Goal: Transaction & Acquisition: Subscribe to service/newsletter

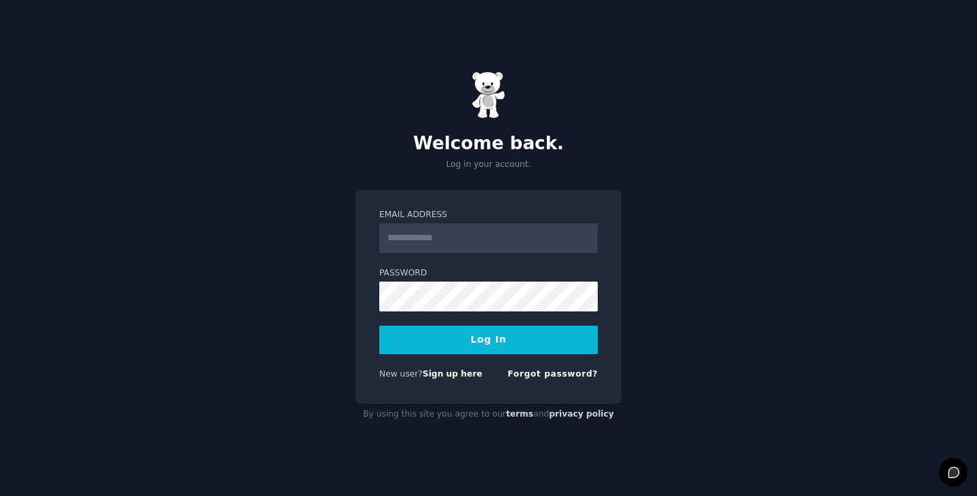
click at [494, 233] on input "Email Address" at bounding box center [488, 238] width 219 height 30
type input "**********"
click at [414, 345] on button "Log In" at bounding box center [488, 340] width 219 height 29
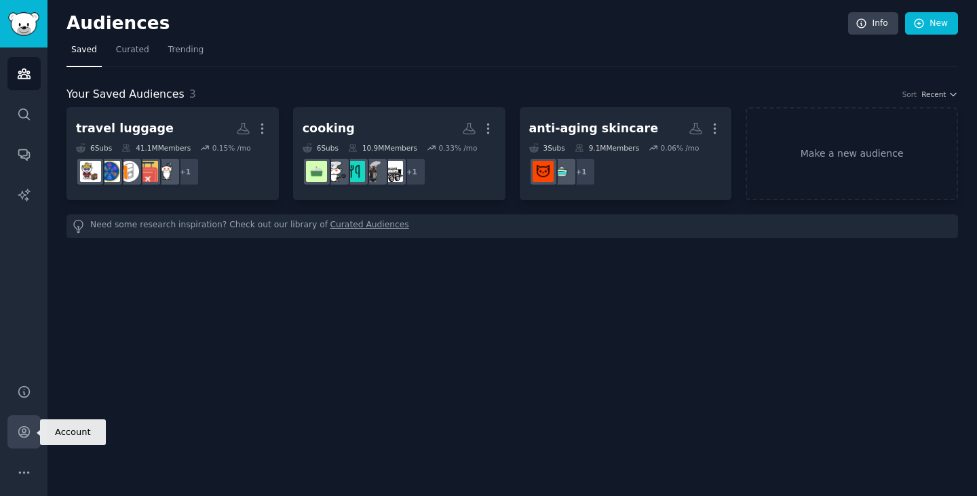
click at [14, 440] on link "Account" at bounding box center [23, 431] width 33 height 33
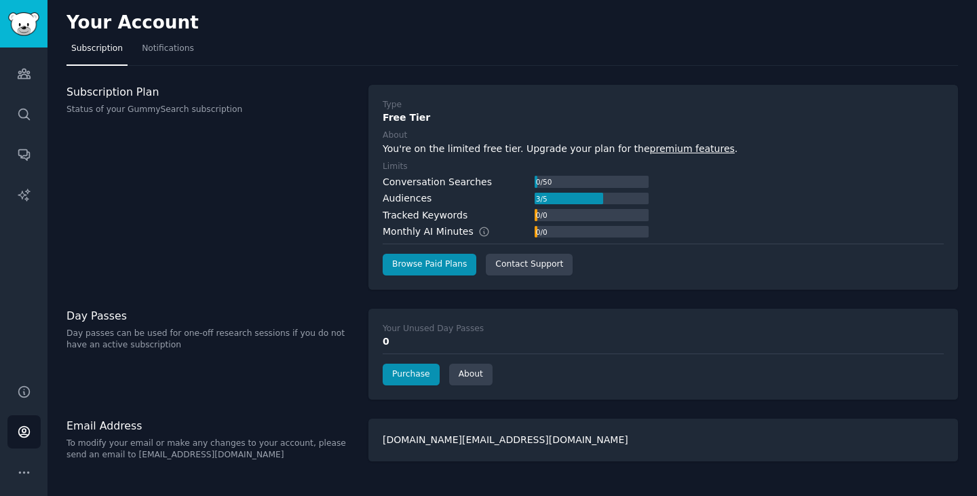
click at [129, 102] on div "Subscription Plan Status of your GummySearch subscription" at bounding box center [211, 100] width 288 height 31
click at [301, 42] on nav "Subscription Notifications" at bounding box center [513, 52] width 892 height 28
click at [24, 117] on icon "Sidebar" at bounding box center [23, 114] width 11 height 11
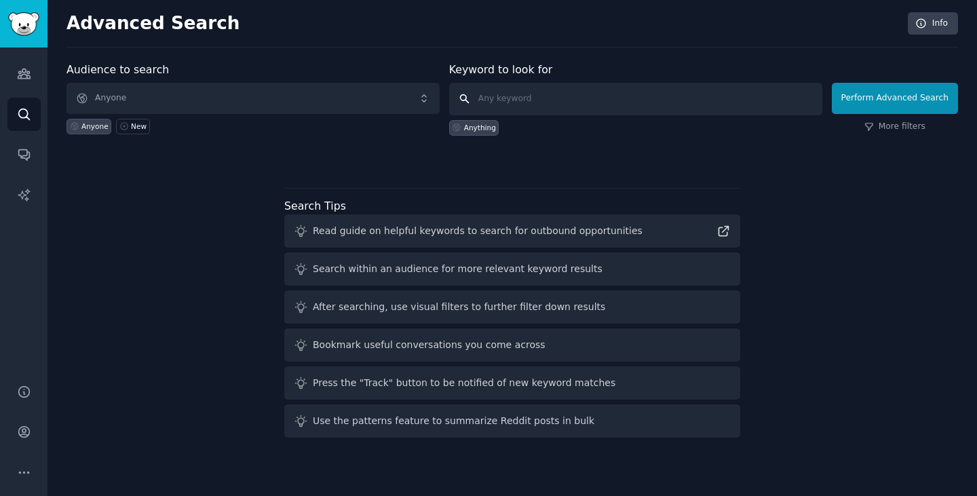
click at [513, 91] on input "text" at bounding box center [635, 99] width 373 height 33
type input "engagement ring"
click button "Perform Advanced Search" at bounding box center [895, 98] width 126 height 31
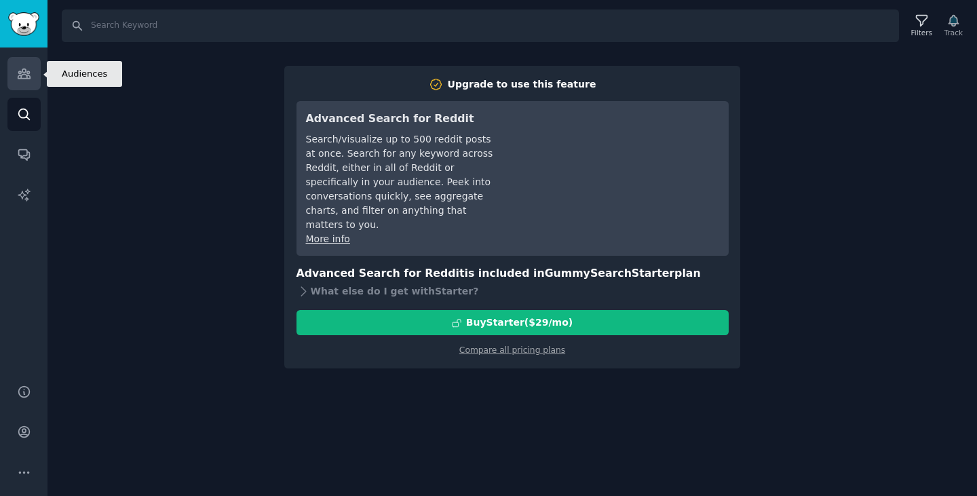
click at [31, 78] on link "Audiences" at bounding box center [23, 73] width 33 height 33
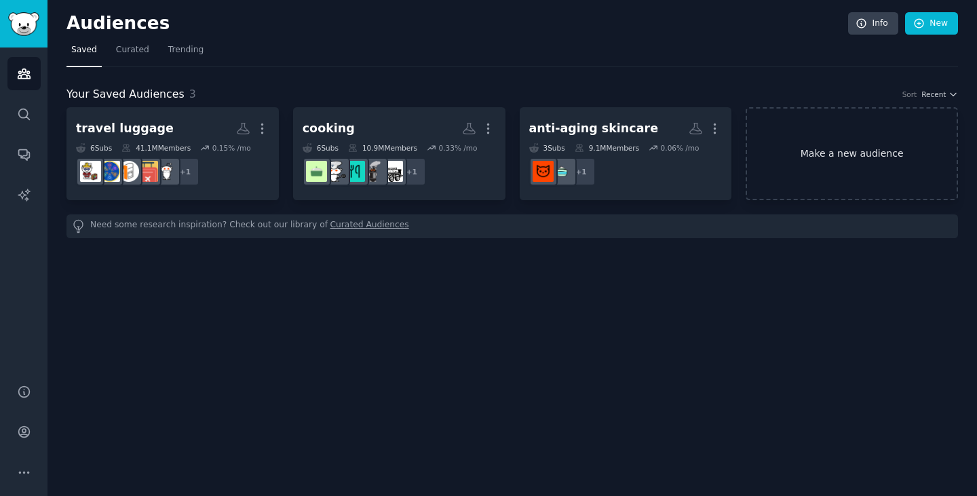
click at [835, 155] on link "Make a new audience" at bounding box center [852, 153] width 212 height 93
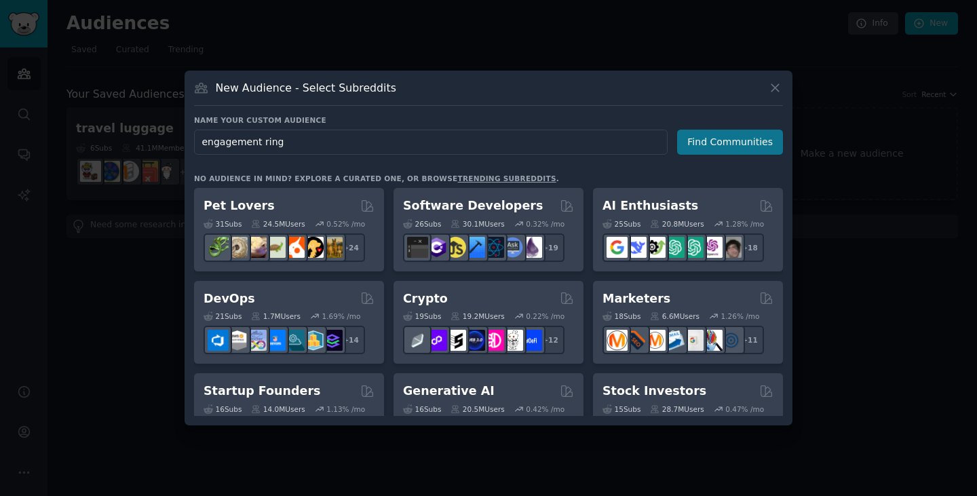
type input "engagement ring"
click at [725, 140] on button "Find Communities" at bounding box center [730, 142] width 106 height 25
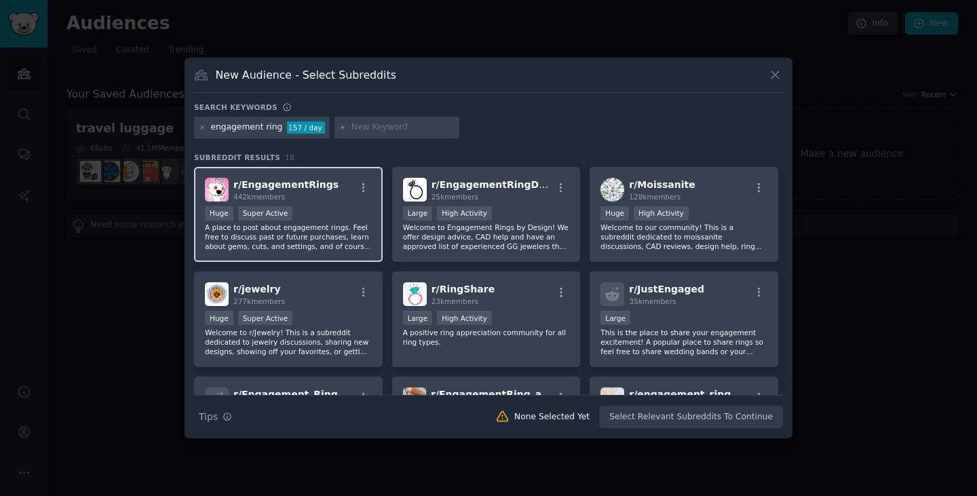
click at [325, 196] on div "r/ EngagementRings 442k members" at bounding box center [288, 190] width 167 height 24
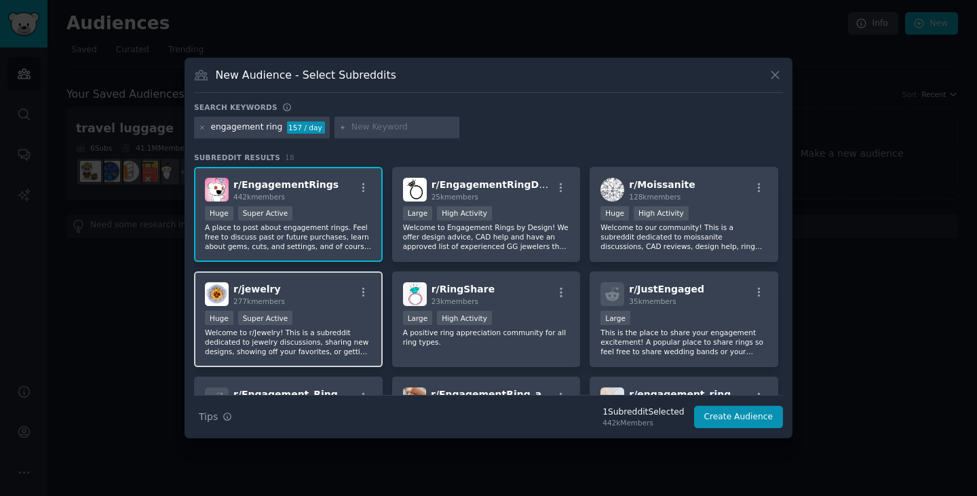
click at [327, 299] on div "r/ jewelry 277k members" at bounding box center [288, 294] width 167 height 24
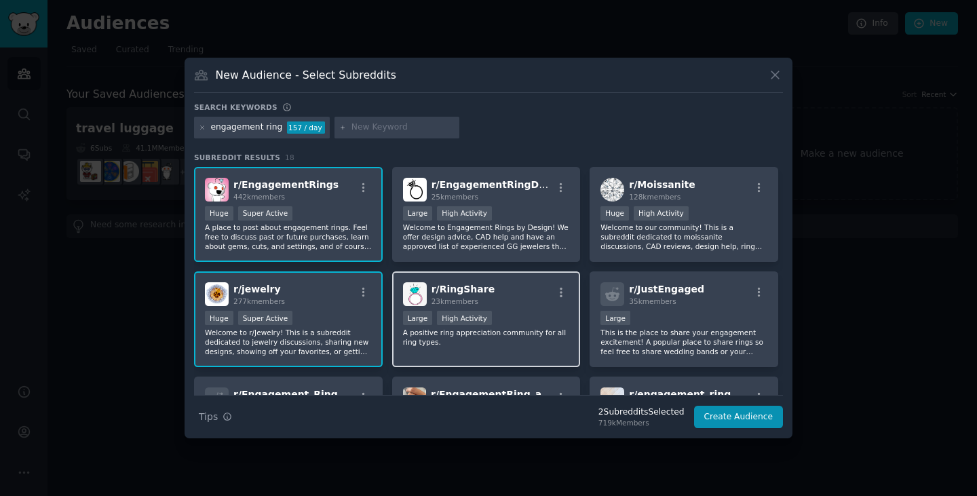
click at [508, 304] on div "r/ RingShare 23k members" at bounding box center [486, 294] width 167 height 24
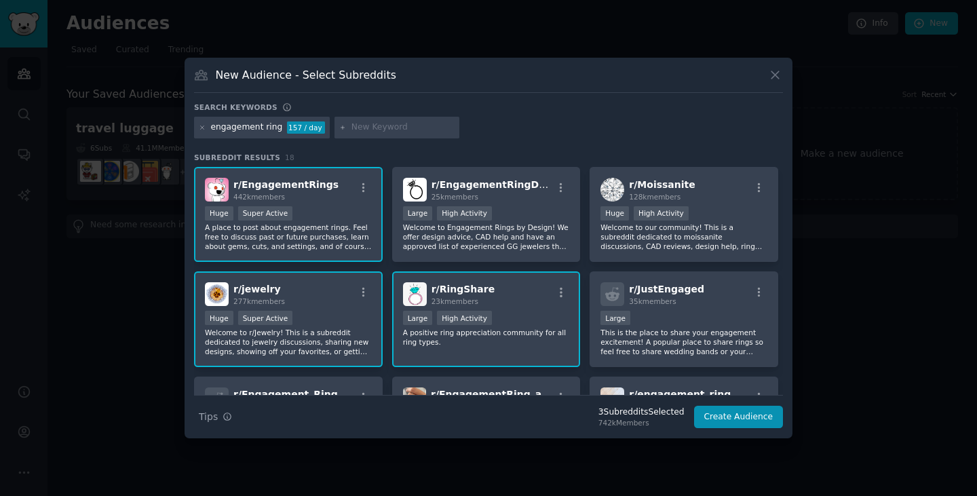
scroll to position [68, 0]
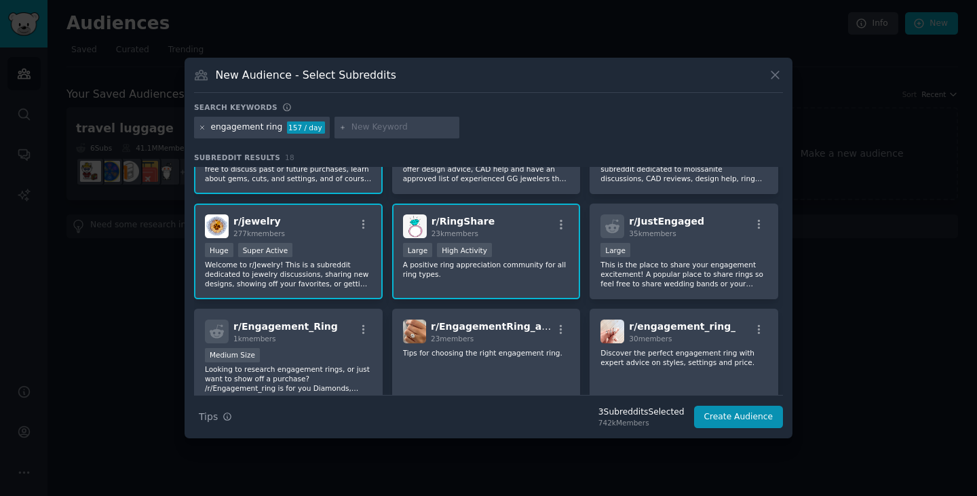
click at [201, 128] on icon at bounding box center [202, 127] width 7 height 7
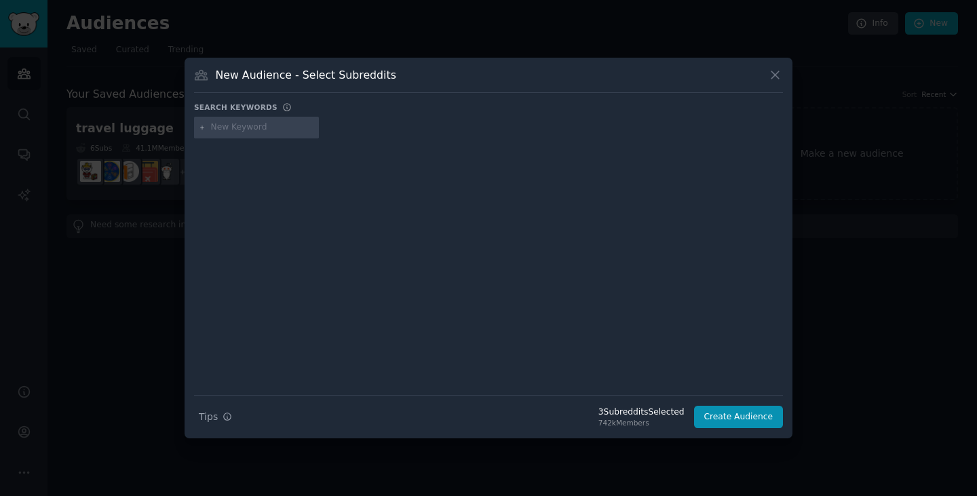
click at [223, 132] on input "text" at bounding box center [262, 127] width 103 height 12
type input "engagement ring"
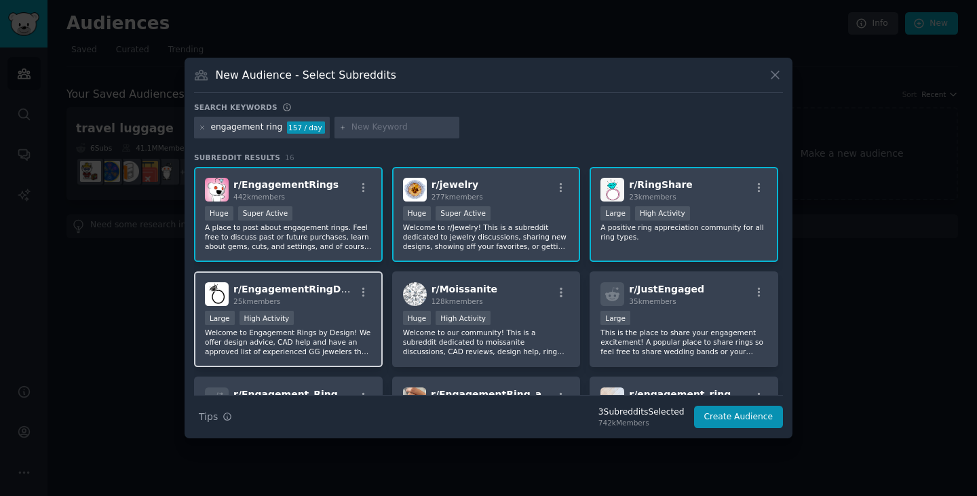
click at [297, 292] on span "r/ EngagementRingDesigns" at bounding box center [304, 289] width 142 height 11
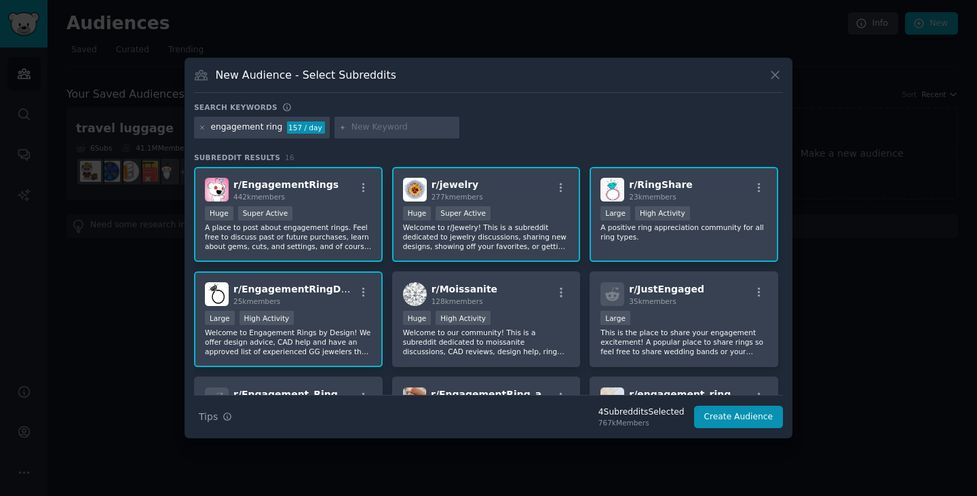
scroll to position [68, 0]
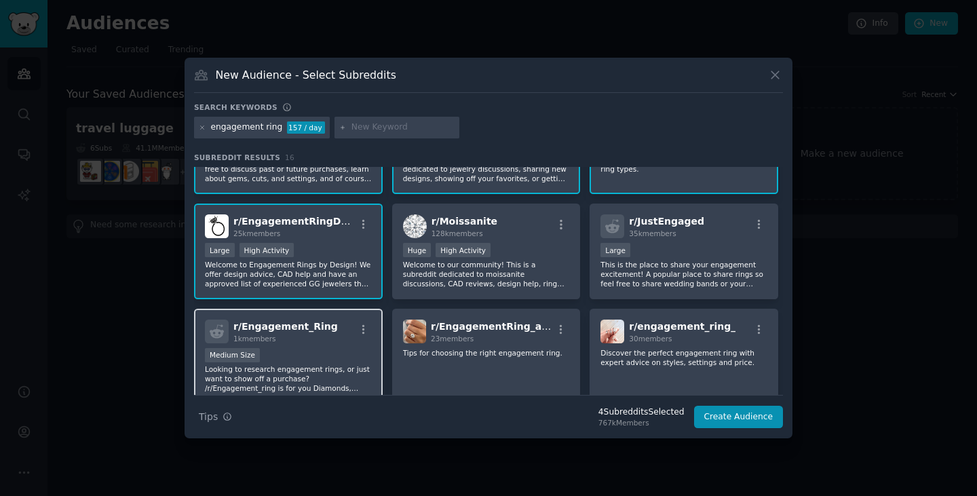
click at [306, 335] on div "1k members" at bounding box center [285, 339] width 105 height 10
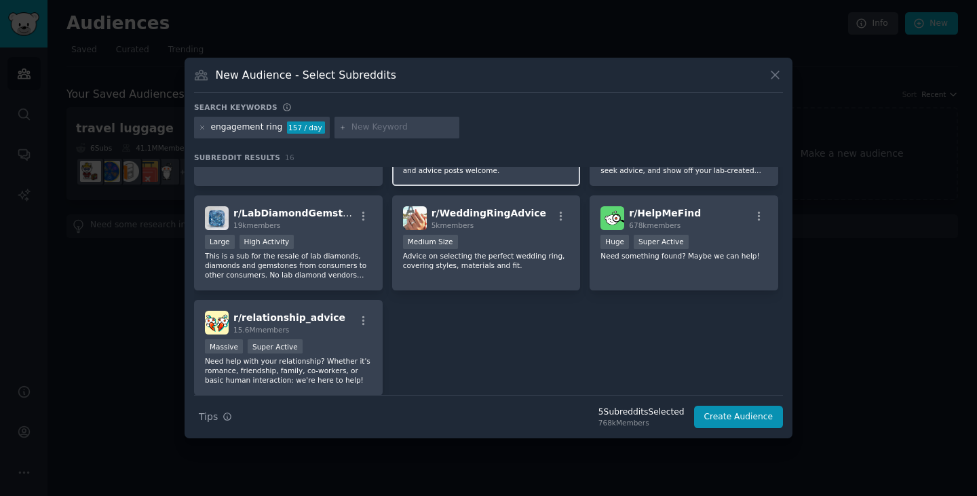
scroll to position [407, 0]
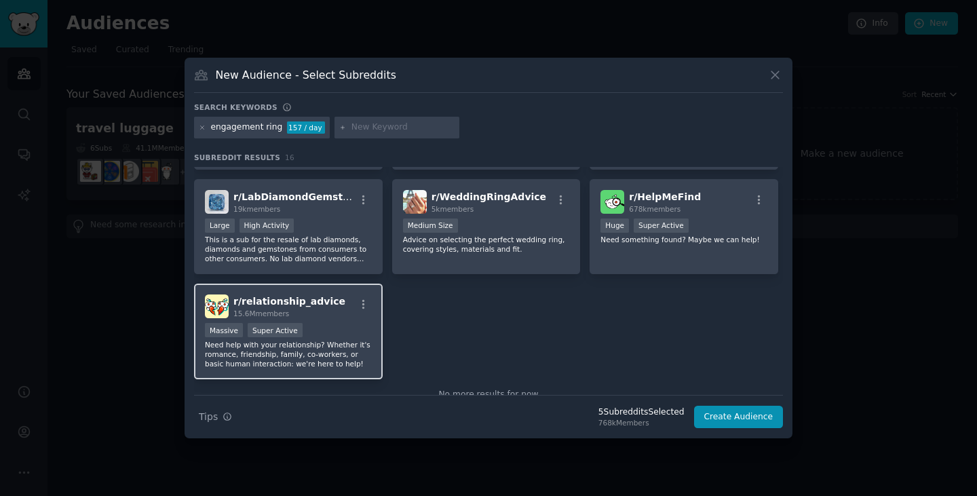
click at [341, 326] on div "Massive Super Active" at bounding box center [288, 331] width 167 height 17
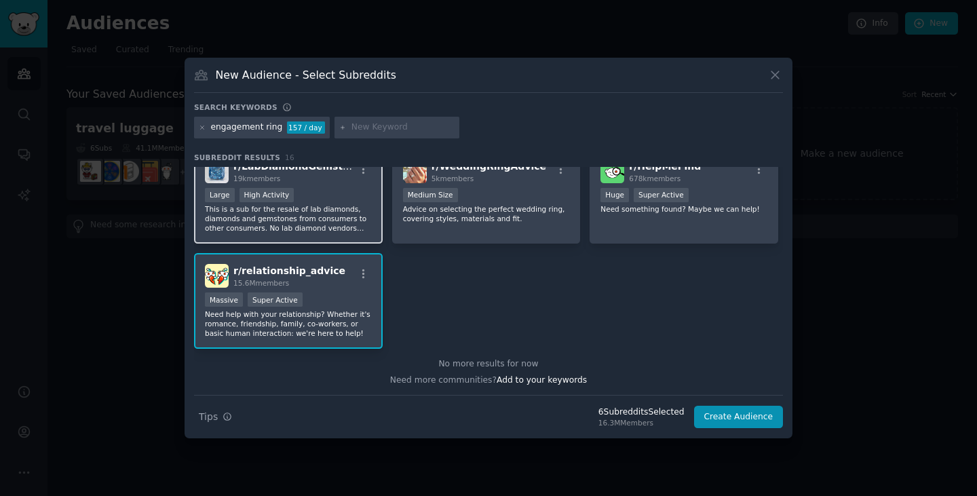
scroll to position [439, 0]
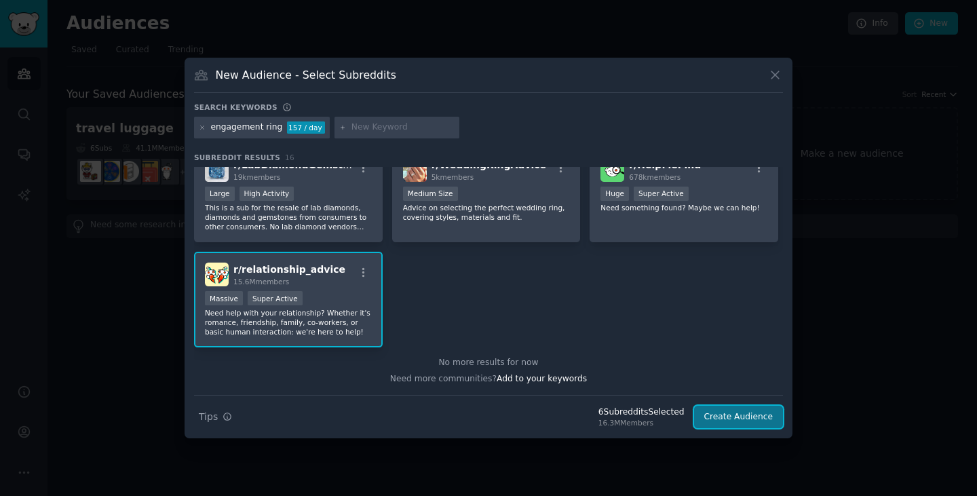
click at [759, 412] on button "Create Audience" at bounding box center [739, 417] width 90 height 23
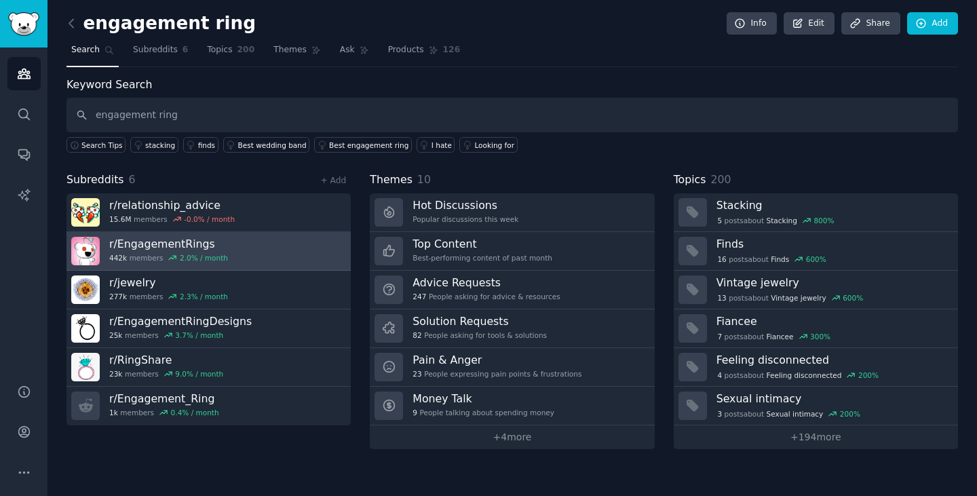
type input "engagement ring"
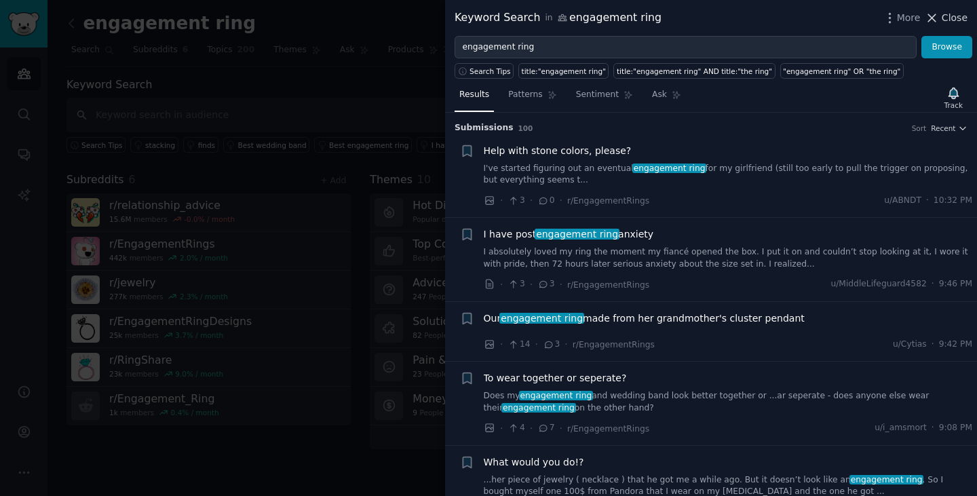
click at [951, 17] on span "Close" at bounding box center [955, 18] width 26 height 14
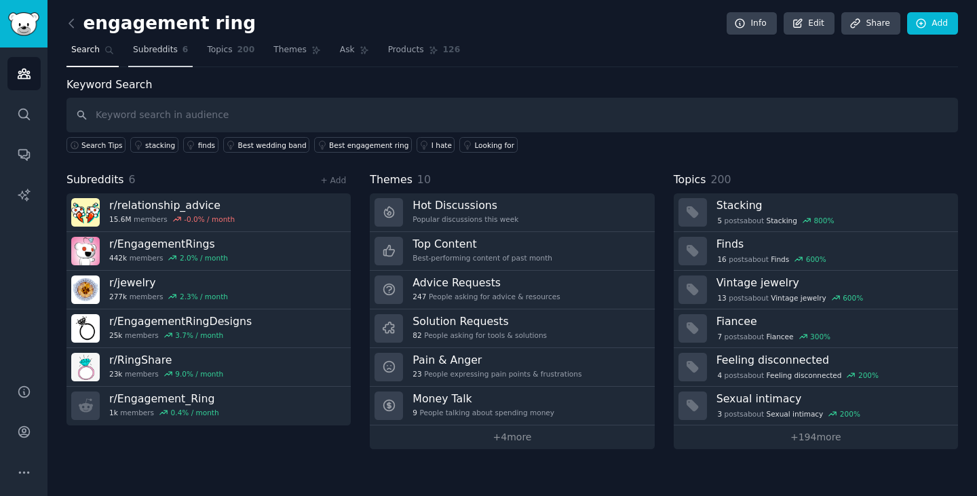
click at [156, 53] on span "Subreddits" at bounding box center [155, 50] width 45 height 12
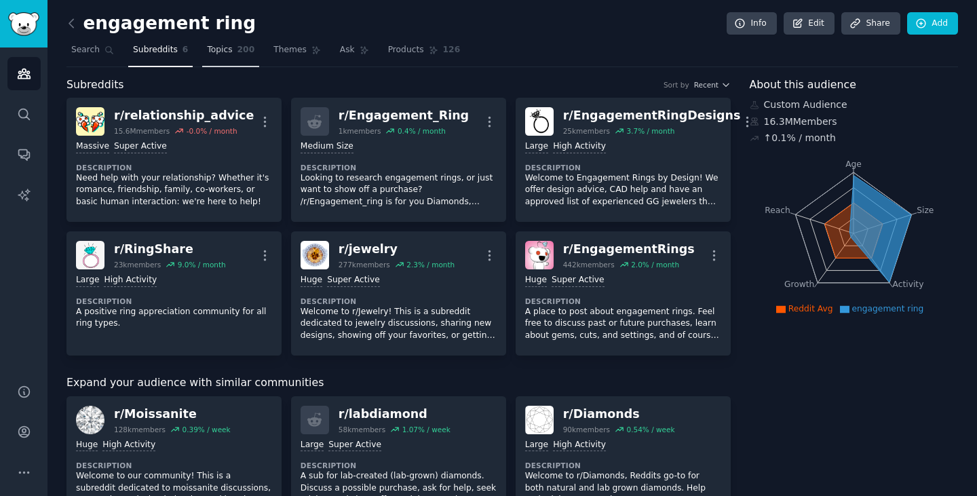
click at [211, 54] on span "Topics" at bounding box center [219, 50] width 25 height 12
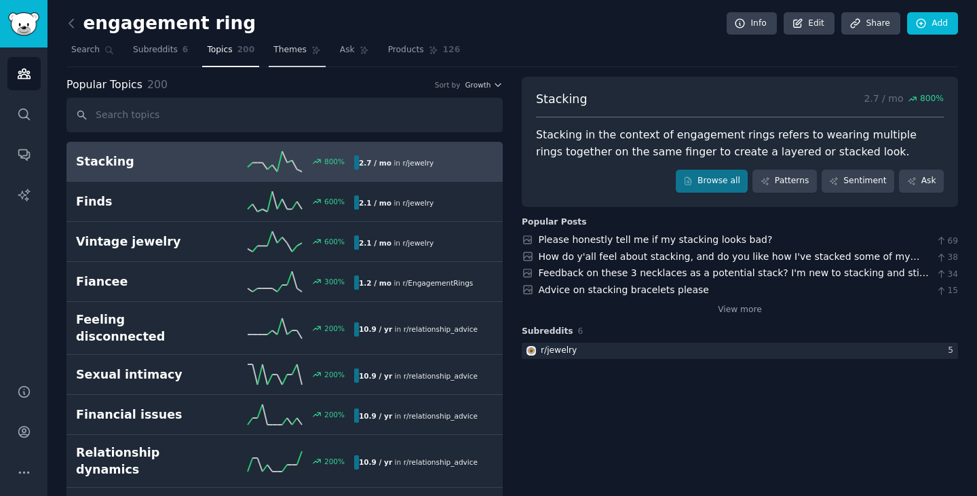
click at [282, 52] on span "Themes" at bounding box center [289, 50] width 33 height 12
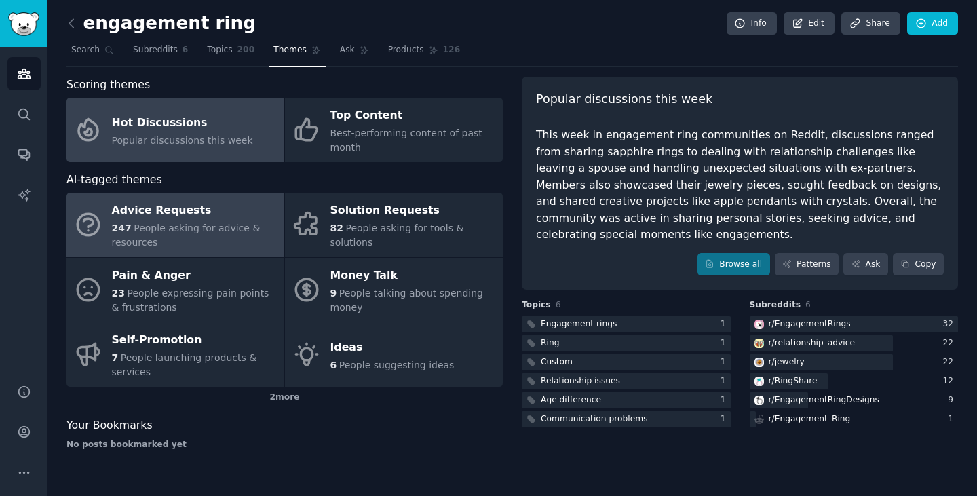
click at [248, 200] on div "Advice Requests" at bounding box center [195, 211] width 166 height 22
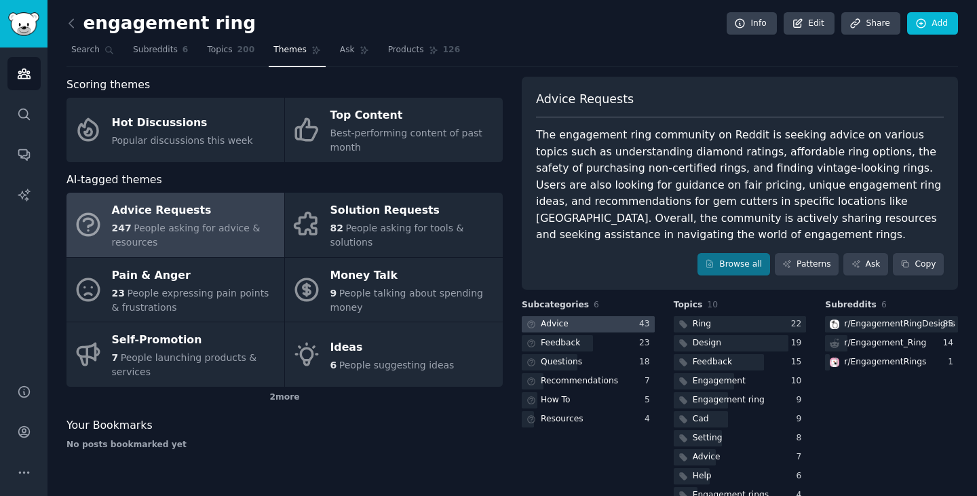
click at [582, 322] on div at bounding box center [588, 324] width 133 height 17
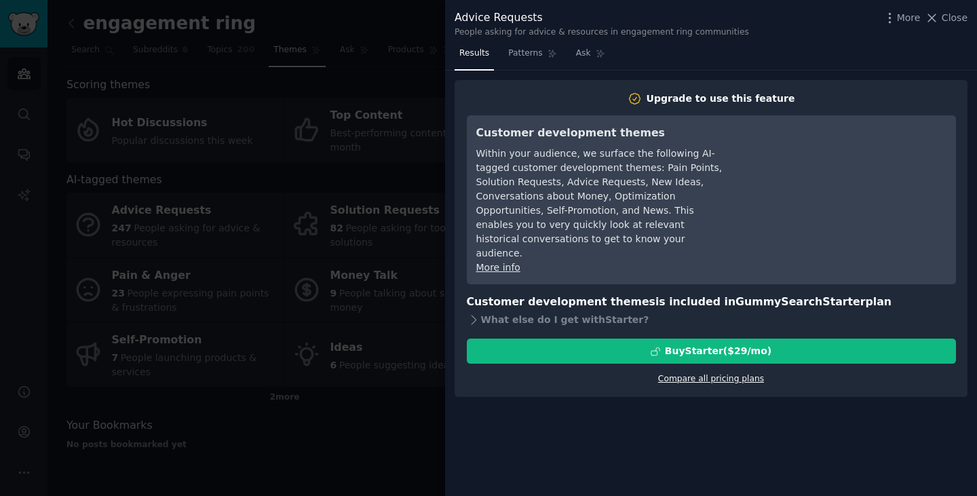
click at [728, 374] on link "Compare all pricing plans" at bounding box center [711, 379] width 106 height 10
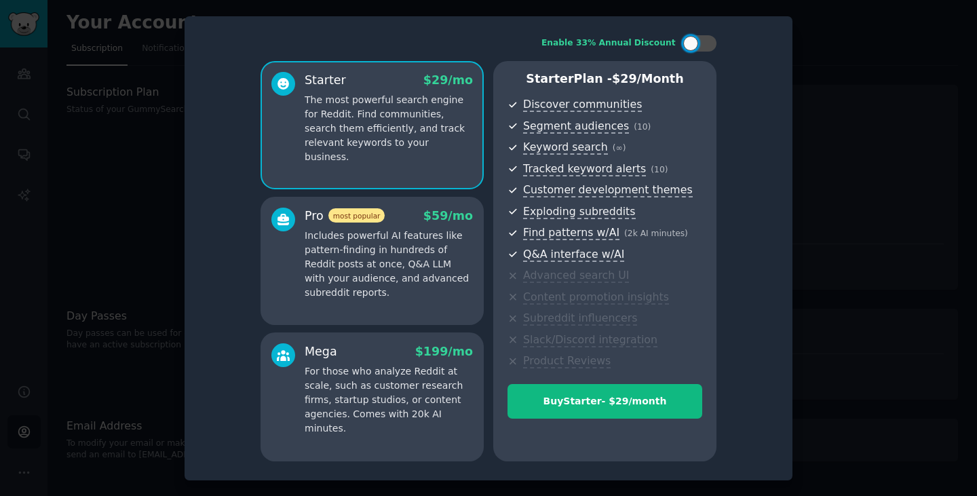
click at [423, 297] on p "Includes powerful AI features like pattern-finding in hundreds of Reddit posts …" at bounding box center [389, 264] width 168 height 71
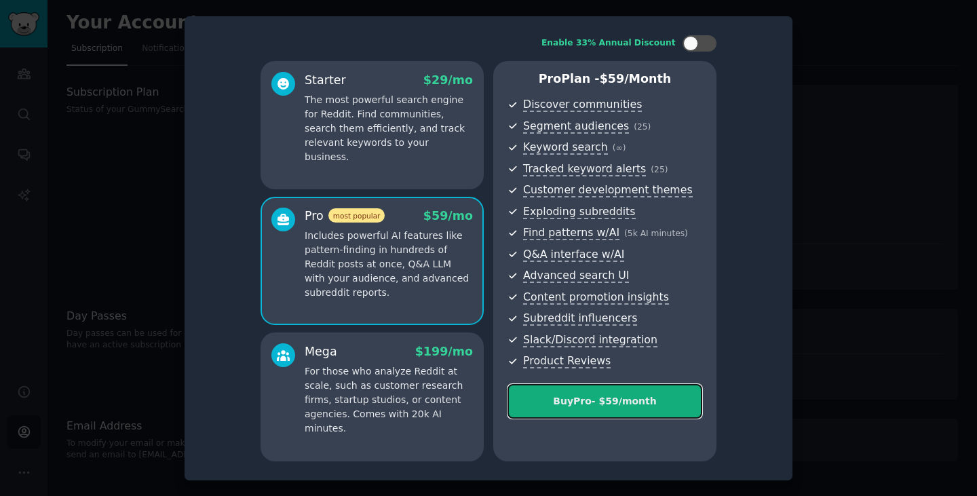
click at [637, 398] on div "Buy Pro - $ 59 /month" at bounding box center [604, 401] width 193 height 14
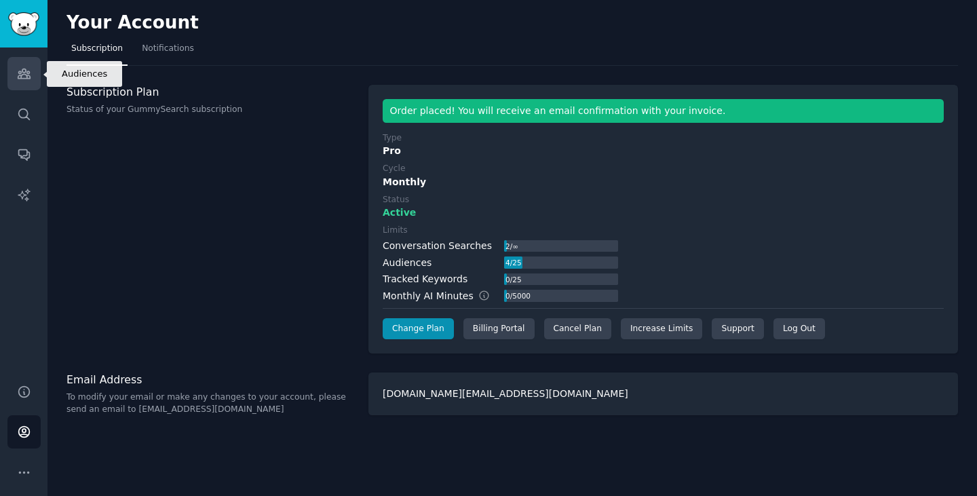
click at [23, 79] on icon "Sidebar" at bounding box center [24, 74] width 14 height 14
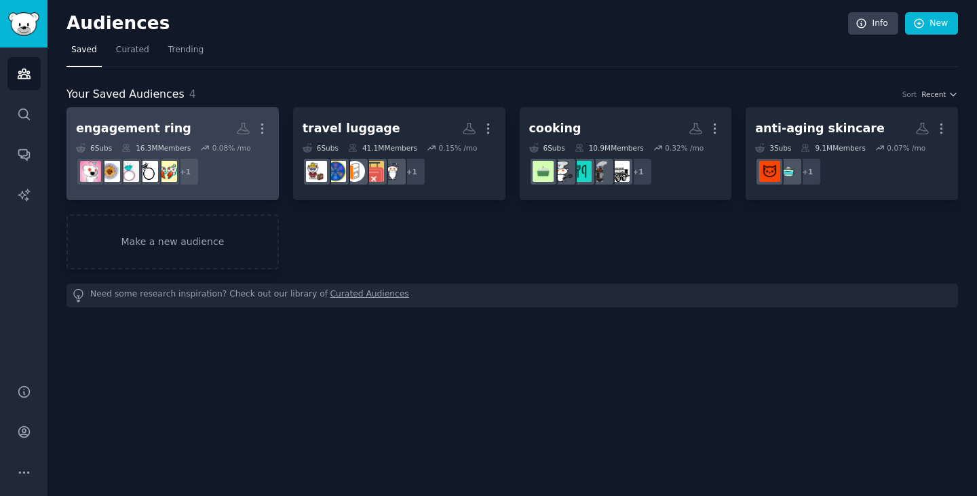
click at [197, 119] on h2 "engagement ring More" at bounding box center [172, 129] width 193 height 24
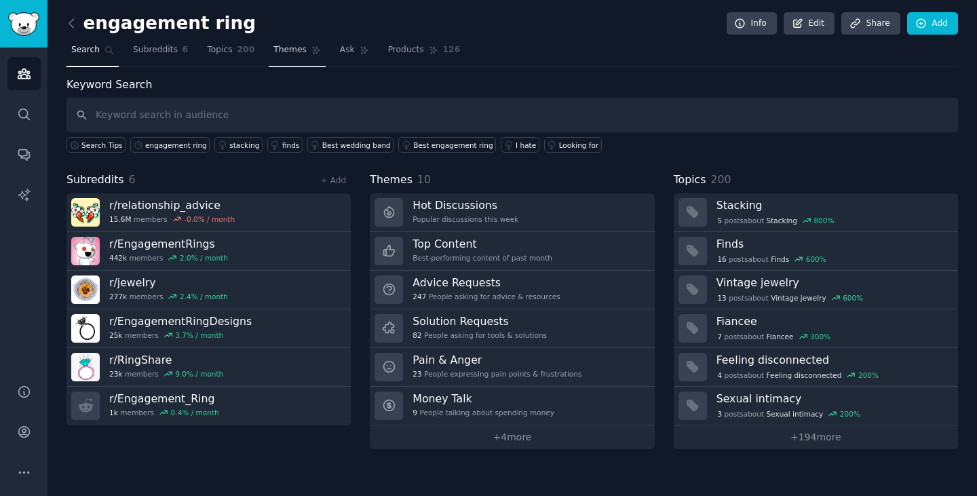
click at [279, 52] on span "Themes" at bounding box center [289, 50] width 33 height 12
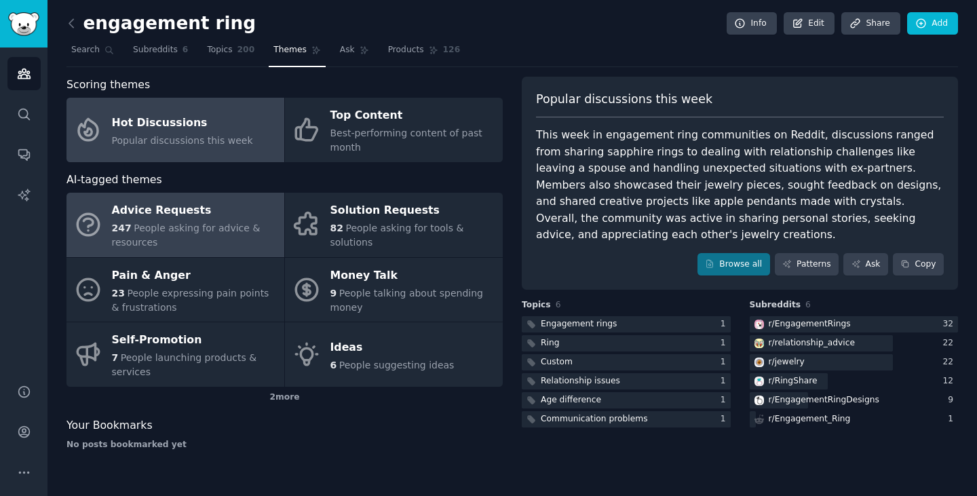
click at [240, 223] on span "People asking for advice & resources" at bounding box center [186, 235] width 149 height 25
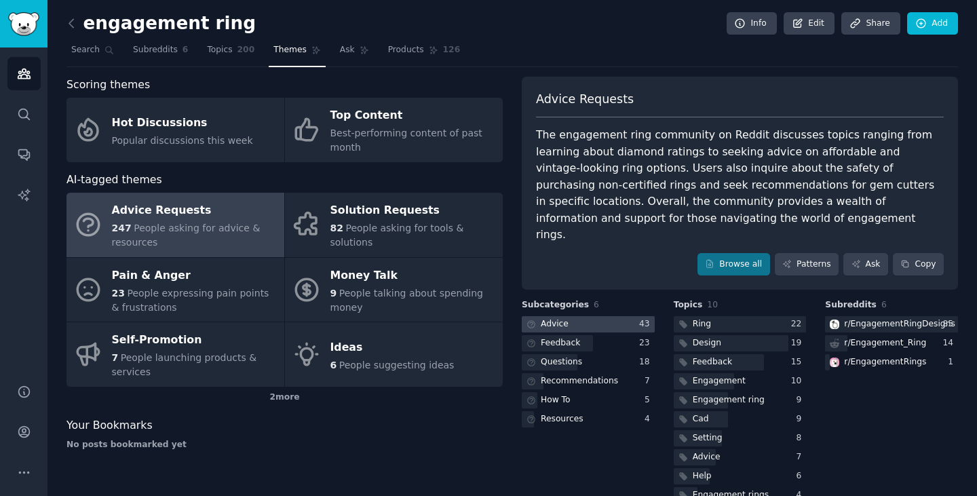
click at [613, 316] on div at bounding box center [588, 324] width 133 height 17
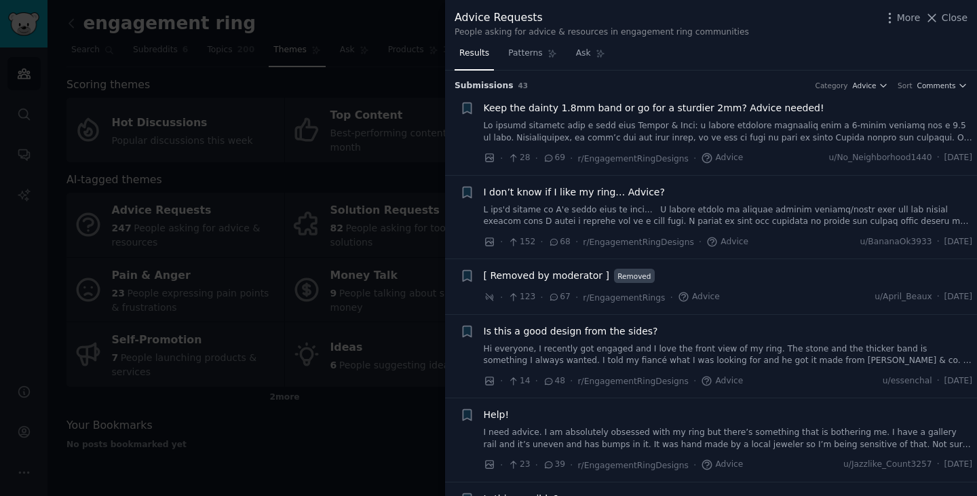
click at [352, 223] on div at bounding box center [488, 248] width 977 height 496
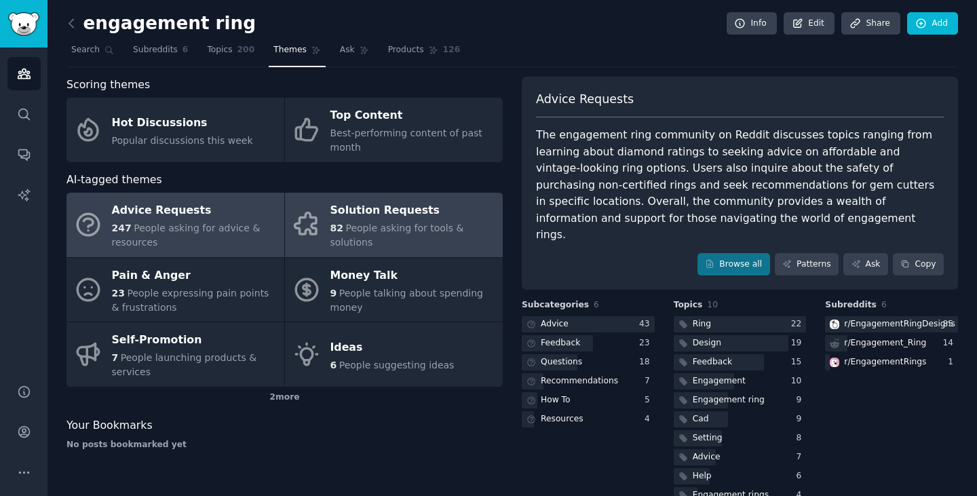
click at [416, 229] on div "82 People asking for tools & solutions" at bounding box center [413, 235] width 166 height 29
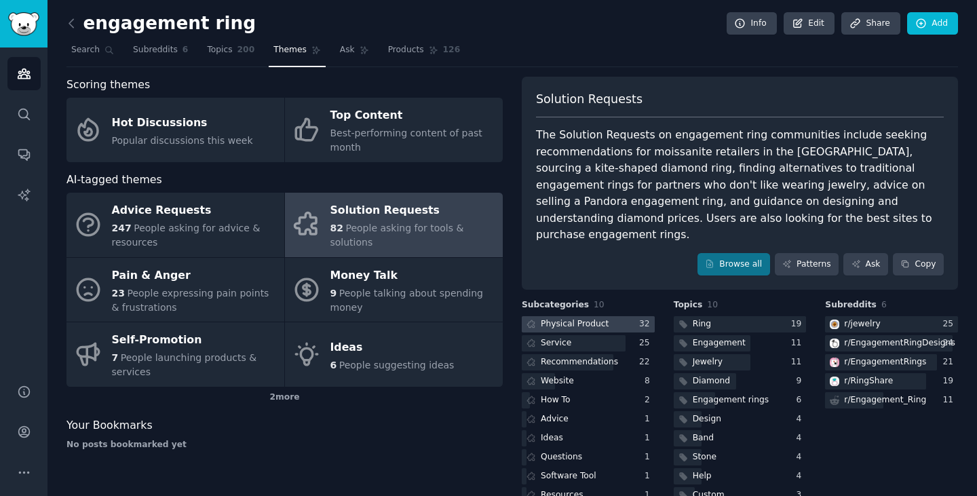
scroll to position [12, 0]
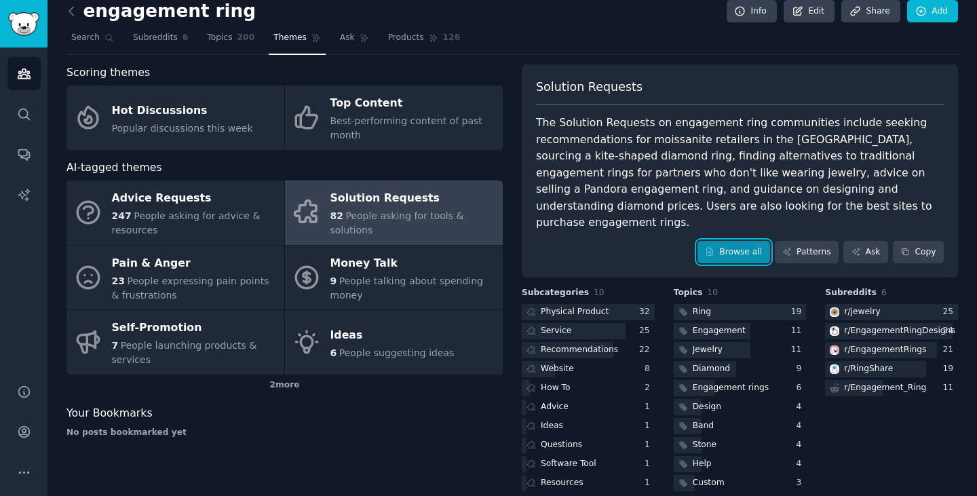
click at [740, 241] on link "Browse all" at bounding box center [734, 252] width 73 height 23
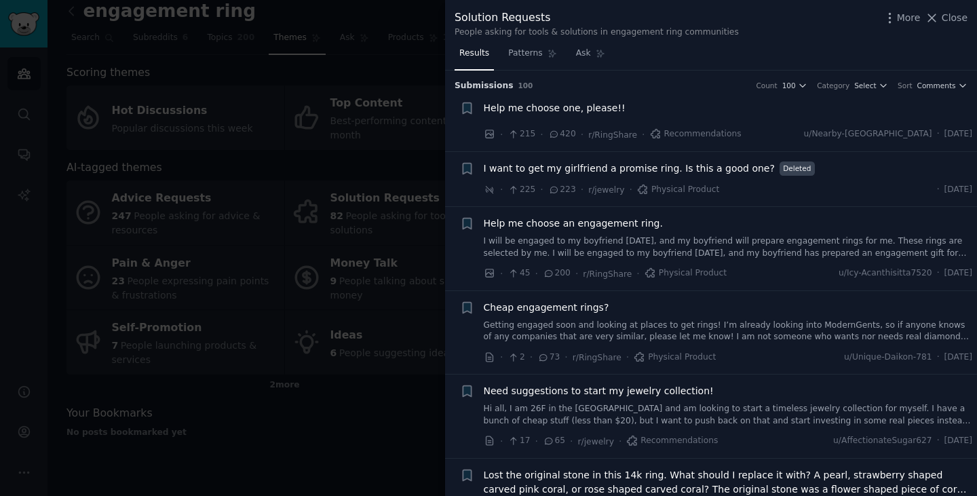
click at [713, 172] on span "I want to get my girlfriend a promise ring. Is this a good one?" at bounding box center [629, 169] width 291 height 14
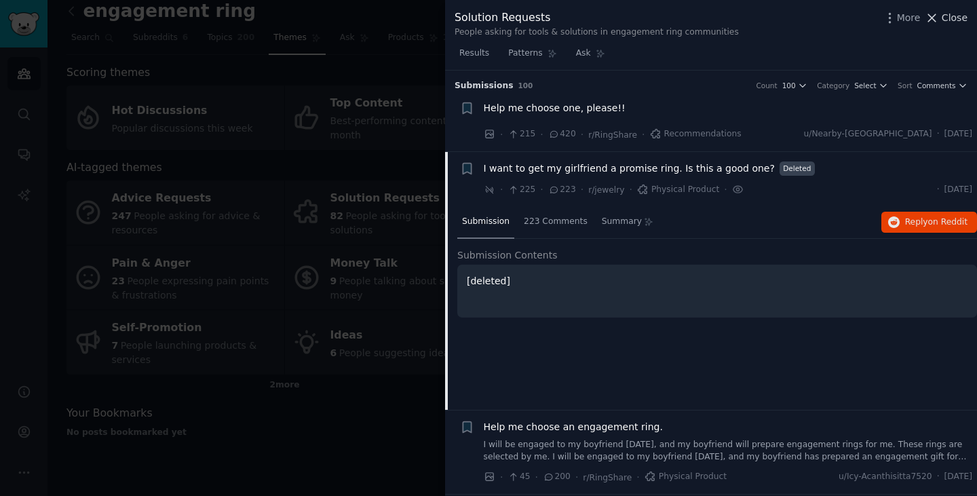
click at [957, 21] on span "Close" at bounding box center [955, 18] width 26 height 14
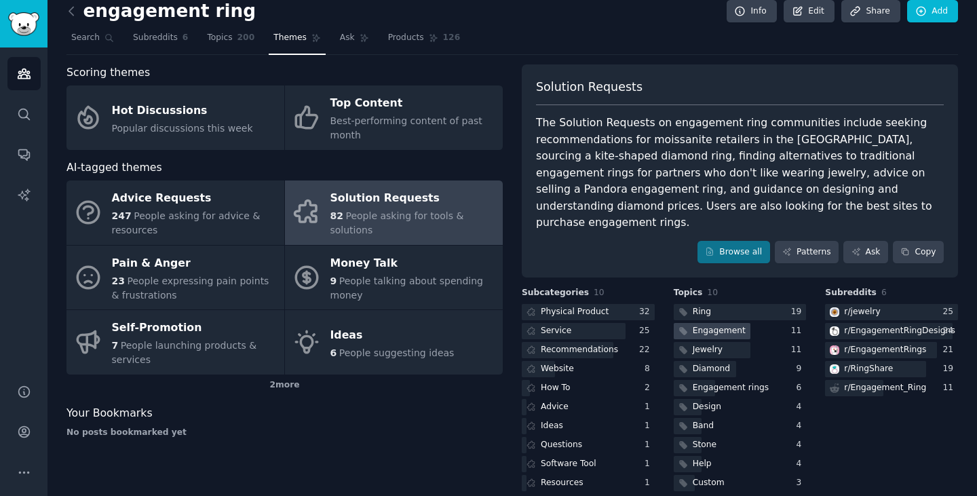
click at [709, 325] on div "Engagement" at bounding box center [719, 331] width 53 height 12
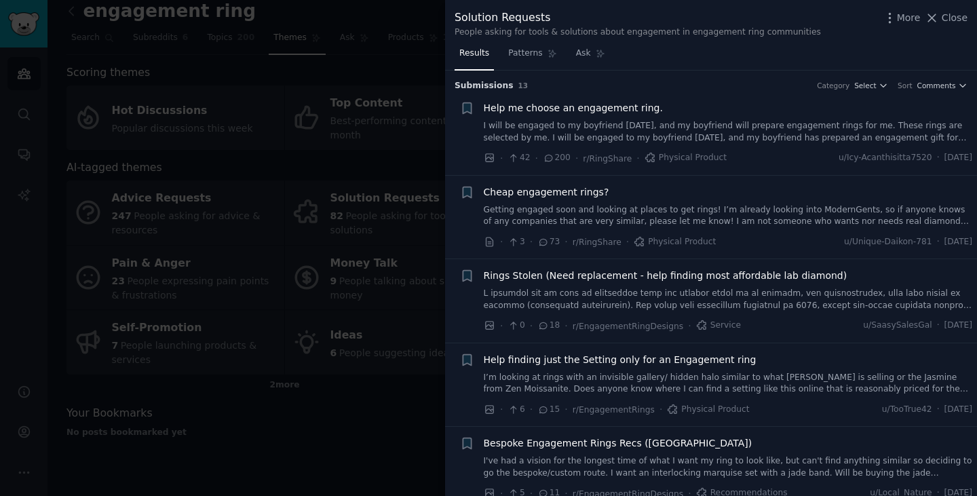
click at [295, 421] on div at bounding box center [488, 248] width 977 height 496
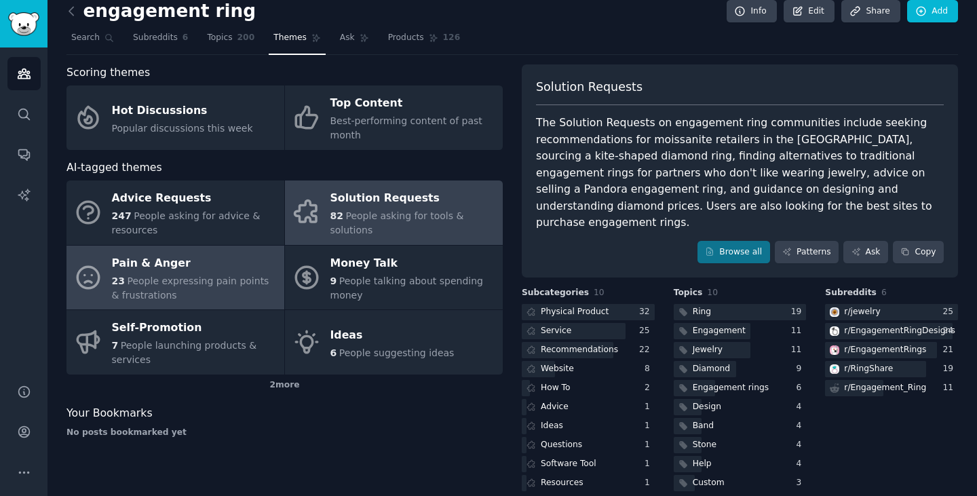
click at [209, 267] on div "Pain & Anger" at bounding box center [195, 263] width 166 height 22
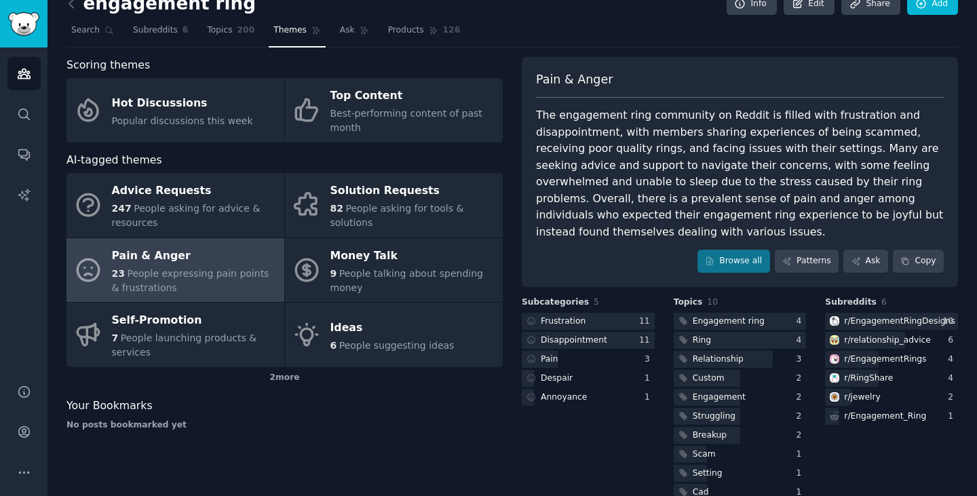
scroll to position [29, 0]
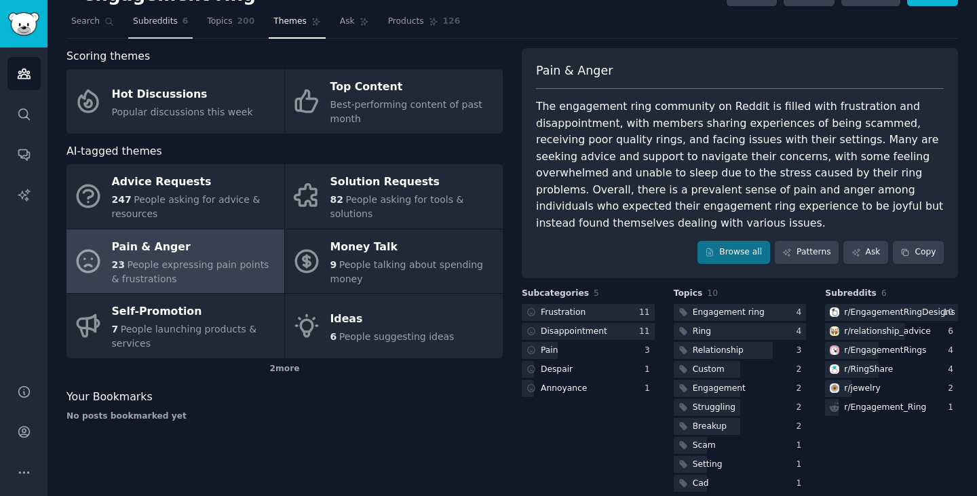
click at [152, 25] on span "Subreddits" at bounding box center [155, 22] width 45 height 12
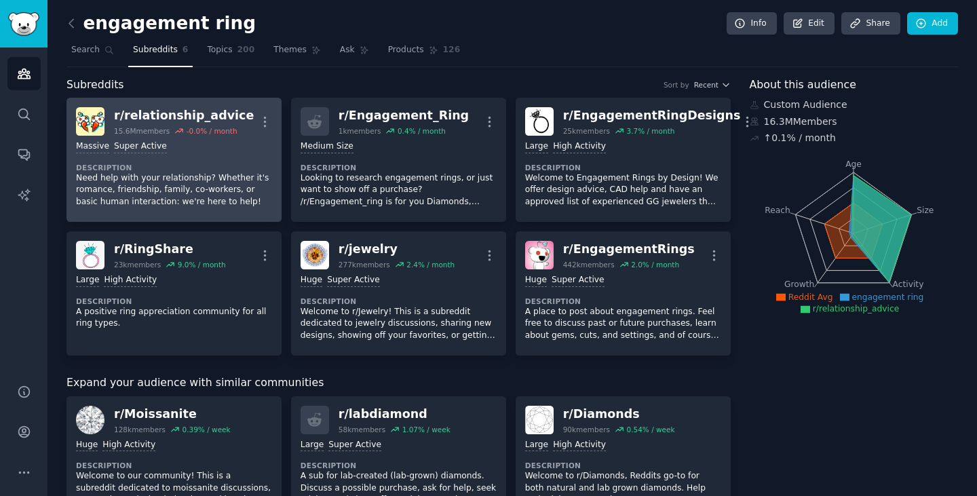
click at [215, 117] on div "r/ relationship_advice" at bounding box center [184, 115] width 140 height 17
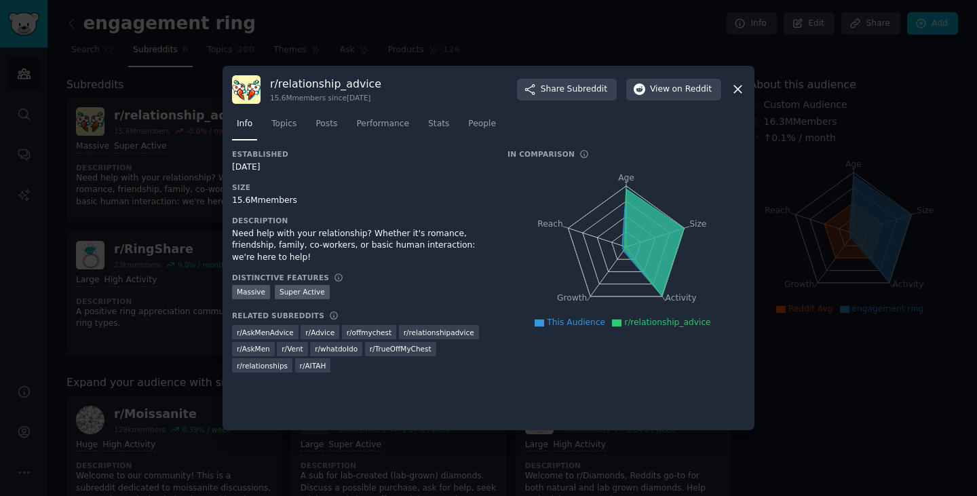
click at [734, 90] on icon at bounding box center [738, 89] width 14 height 14
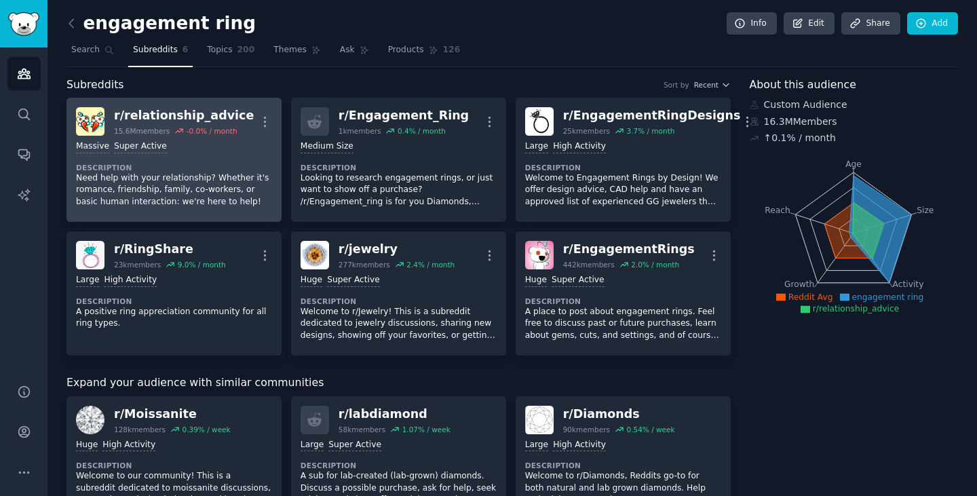
click at [250, 141] on div "Massive Super Active" at bounding box center [174, 146] width 196 height 13
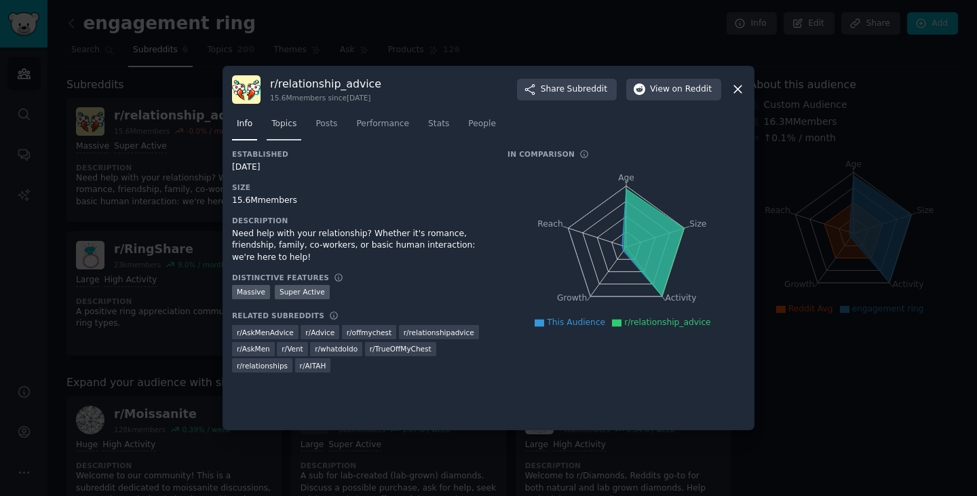
click at [280, 134] on link "Topics" at bounding box center [284, 127] width 35 height 28
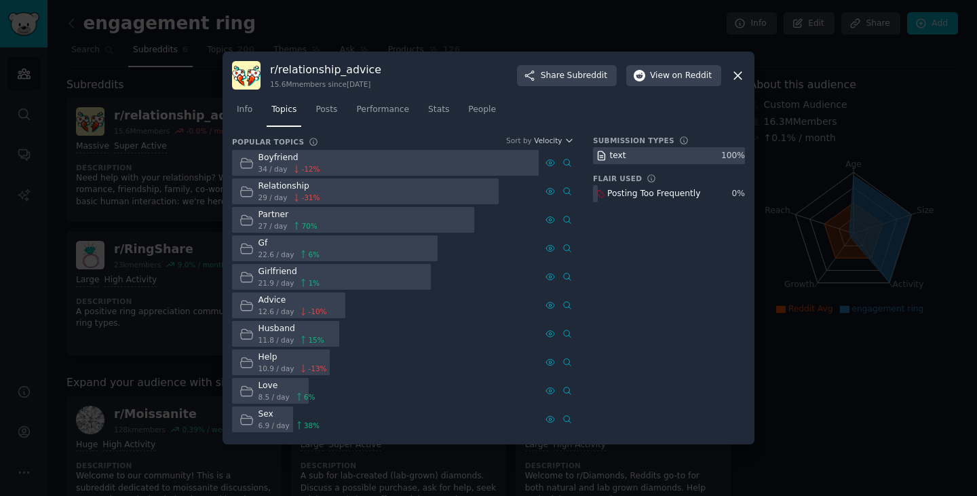
click at [618, 174] on h3 "Flair Used" at bounding box center [617, 179] width 49 height 10
click at [738, 72] on icon at bounding box center [738, 76] width 14 height 14
